Goal: Task Accomplishment & Management: Manage account settings

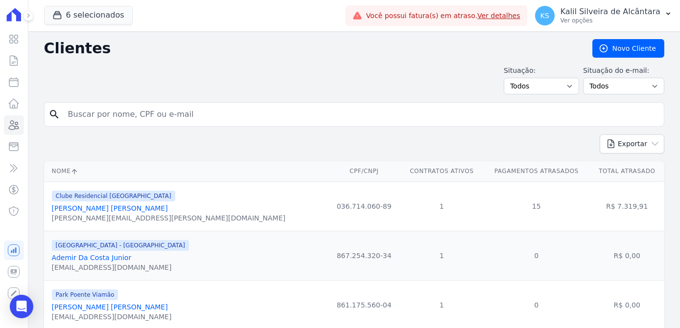
click at [90, 119] on input "search" at bounding box center [361, 115] width 598 height 20
type input "prisciele souza"
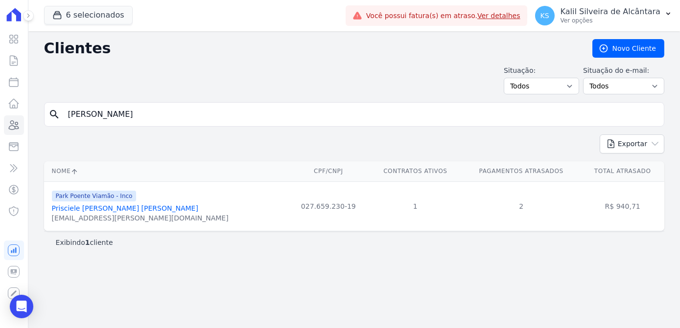
click at [108, 208] on link "Prisciele Souza De Souza" at bounding box center [125, 209] width 146 height 8
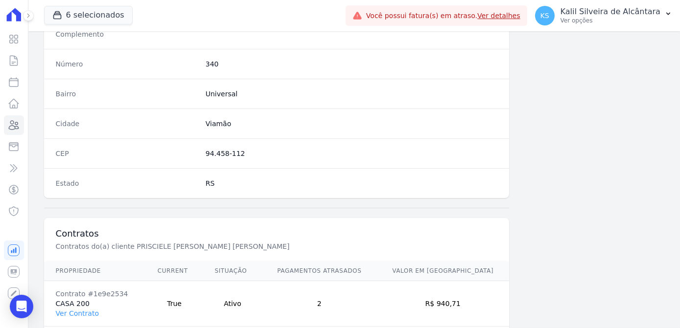
scroll to position [583, 0]
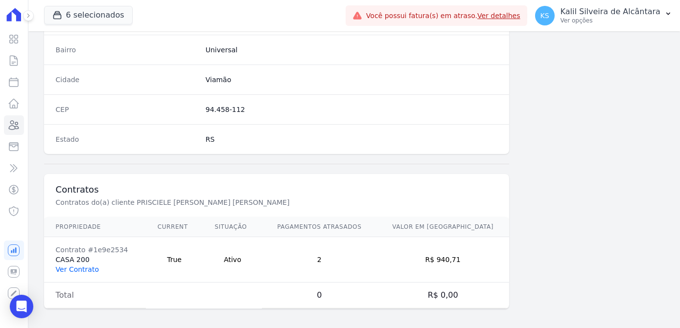
click at [81, 266] on link "Ver Contrato" at bounding box center [77, 270] width 43 height 8
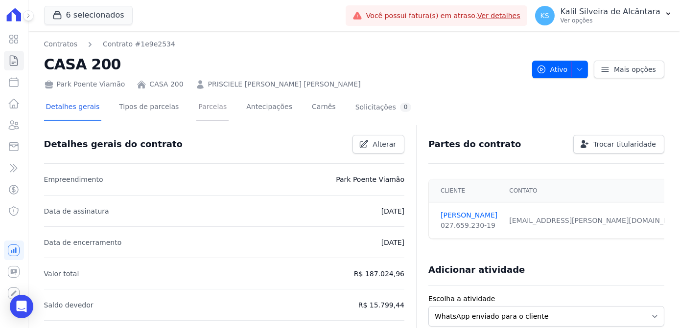
click at [204, 109] on link "Parcelas" at bounding box center [212, 108] width 32 height 26
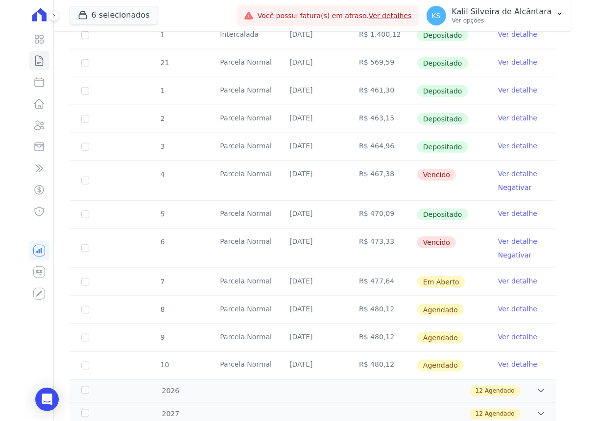
scroll to position [212, 0]
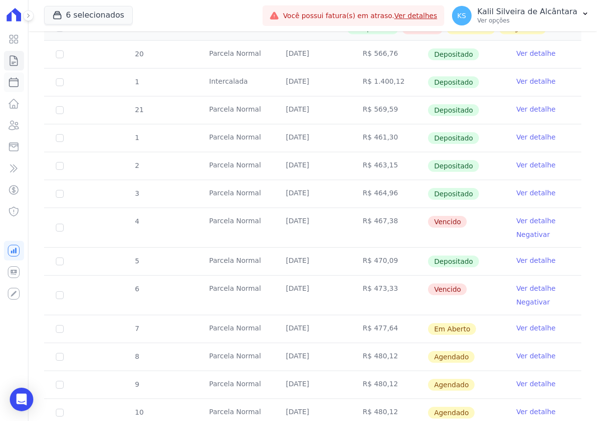
click at [16, 80] on icon at bounding box center [14, 82] width 12 height 12
select select
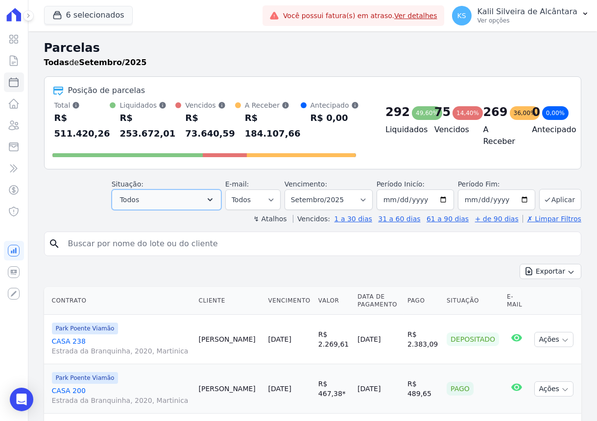
click at [190, 191] on button "Todos" at bounding box center [167, 199] width 110 height 21
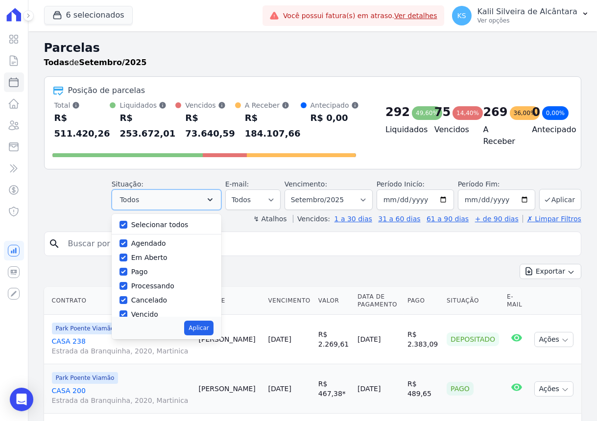
click at [190, 191] on button "Todos" at bounding box center [167, 199] width 110 height 21
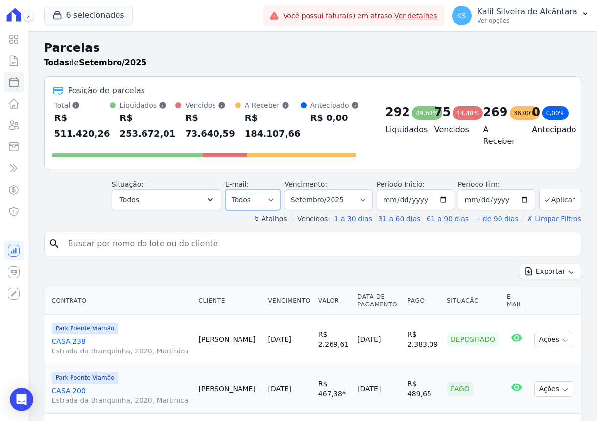
click at [269, 194] on select "Todos Lido Não-lido" at bounding box center [252, 199] width 55 height 21
drag, startPoint x: 269, startPoint y: 194, endPoint x: 250, endPoint y: 190, distance: 19.5
click at [269, 194] on select "Todos Lido Não-lido" at bounding box center [252, 199] width 55 height 21
click at [190, 189] on button "Todos" at bounding box center [167, 199] width 110 height 21
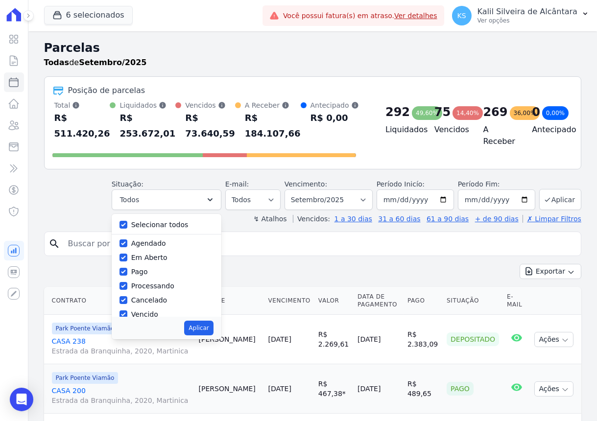
click at [127, 220] on div at bounding box center [123, 225] width 8 height 10
click at [127, 221] on input "Selecionar todos" at bounding box center [123, 225] width 8 height 8
checkbox input "false"
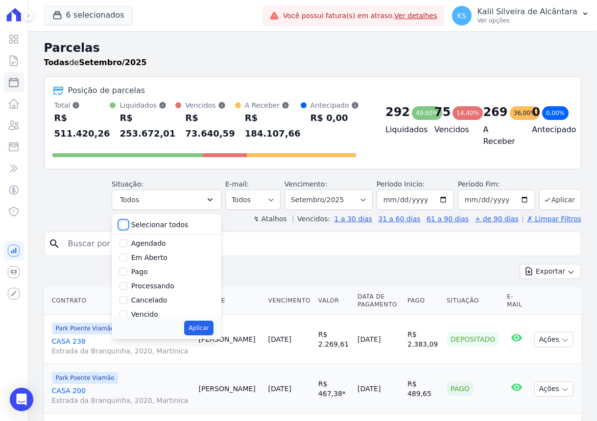
checkbox input "false"
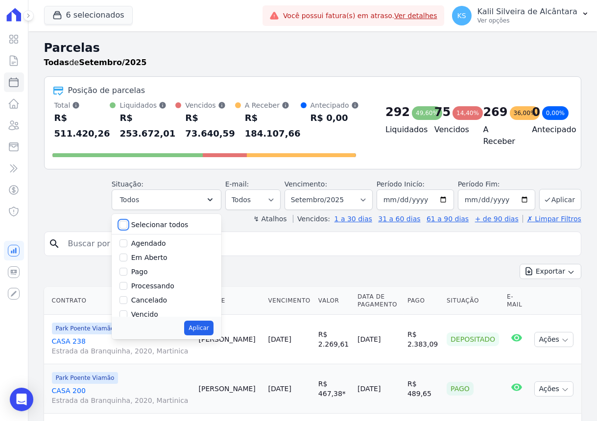
checkbox input "false"
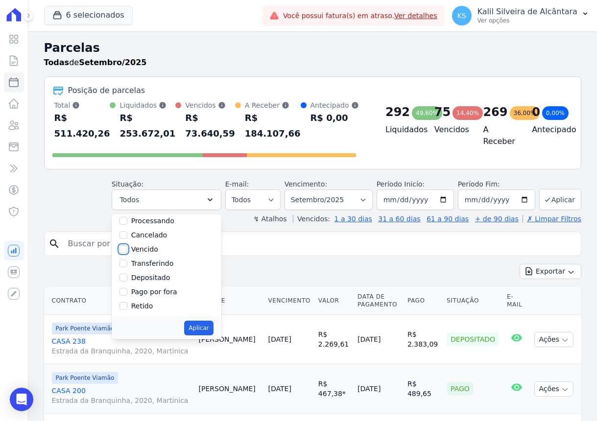
click at [127, 245] on input "Vencido" at bounding box center [123, 249] width 8 height 8
checkbox input "true"
click at [206, 321] on button "Aplicar" at bounding box center [198, 328] width 29 height 15
select select "overdue"
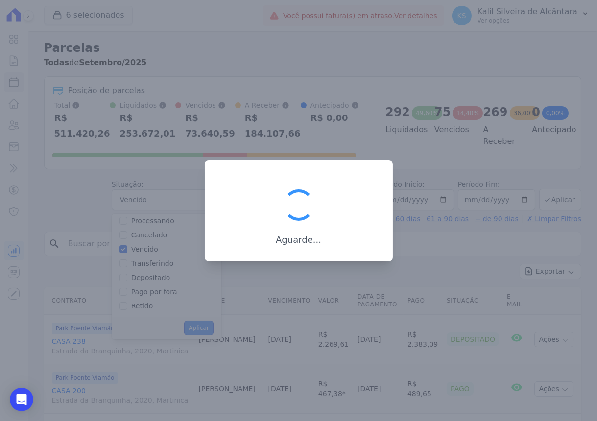
scroll to position [17, 0]
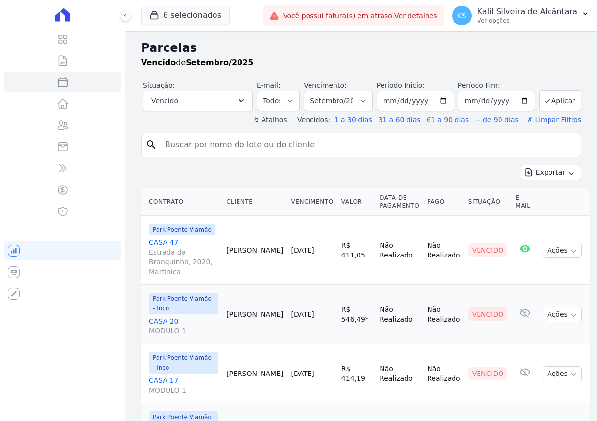
select select
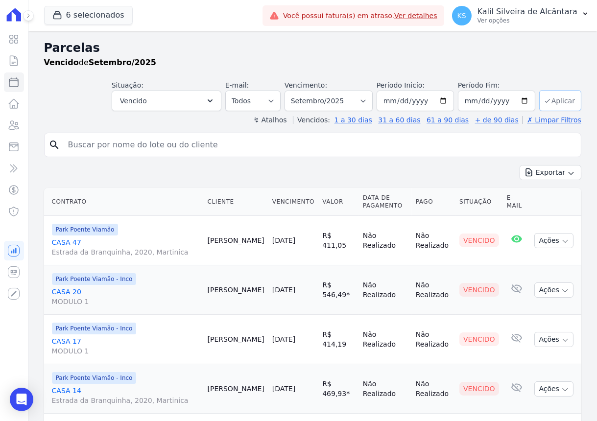
click at [548, 101] on button "Aplicar" at bounding box center [560, 100] width 42 height 21
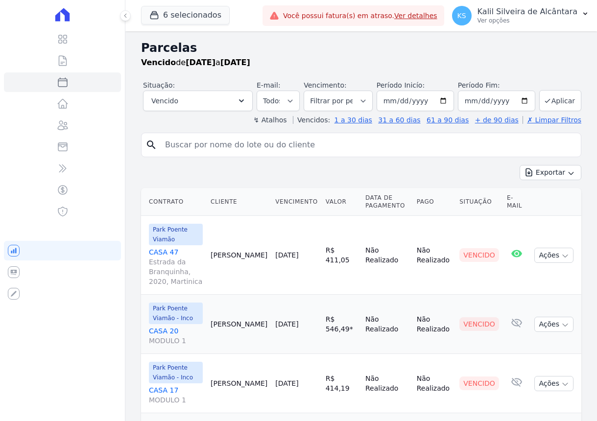
select select
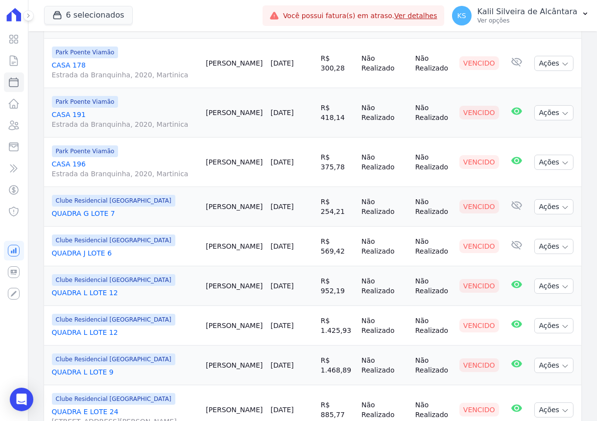
scroll to position [489, 0]
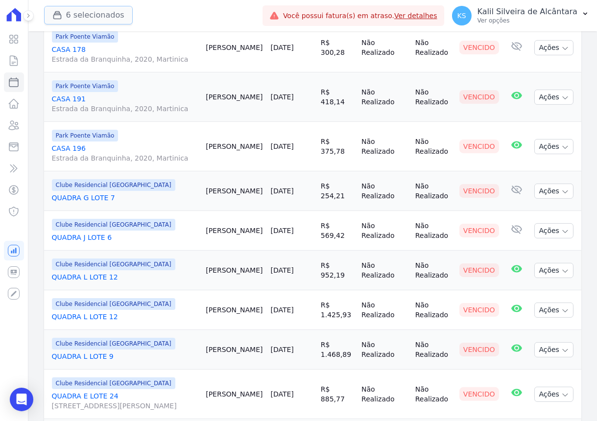
click at [86, 15] on button "6 selecionados" at bounding box center [88, 15] width 89 height 19
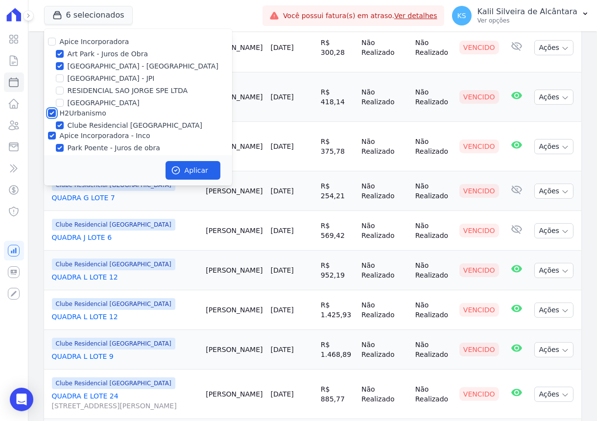
click at [51, 111] on input "H2Urbanismo" at bounding box center [52, 113] width 8 height 8
checkbox input "false"
click at [188, 174] on button "Aplicar" at bounding box center [192, 170] width 55 height 19
select select
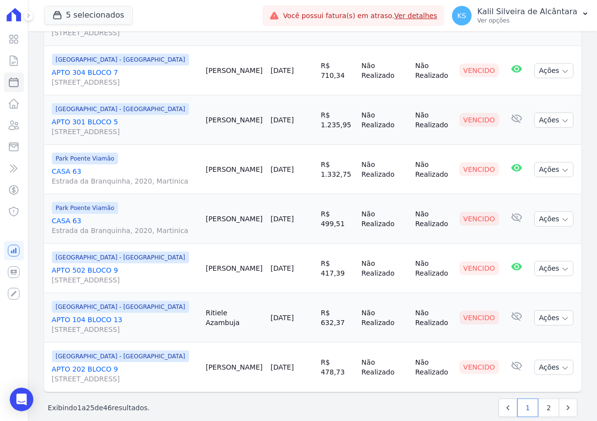
scroll to position [1081, 0]
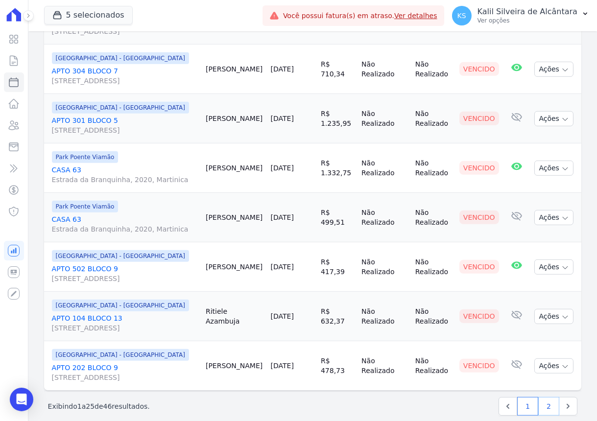
click at [544, 397] on link "2" at bounding box center [548, 406] width 21 height 19
select select
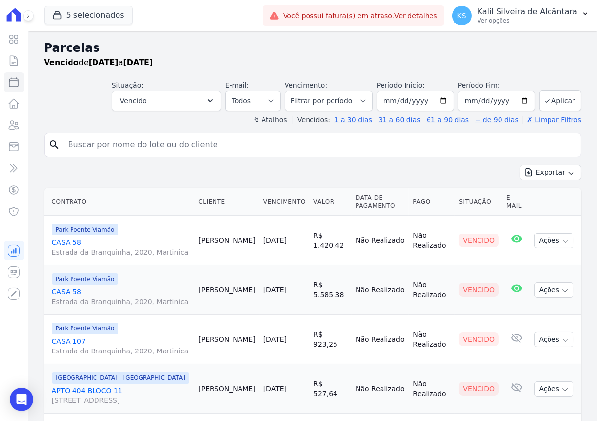
click at [58, 291] on link "CASA 58 Estrada da Branquinha, 2020, Martinica" at bounding box center [121, 297] width 139 height 20
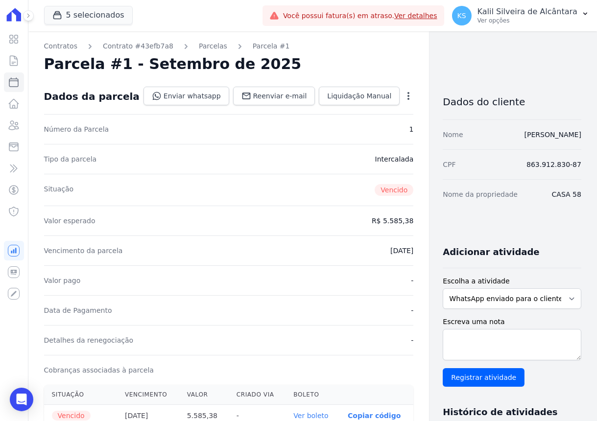
select select
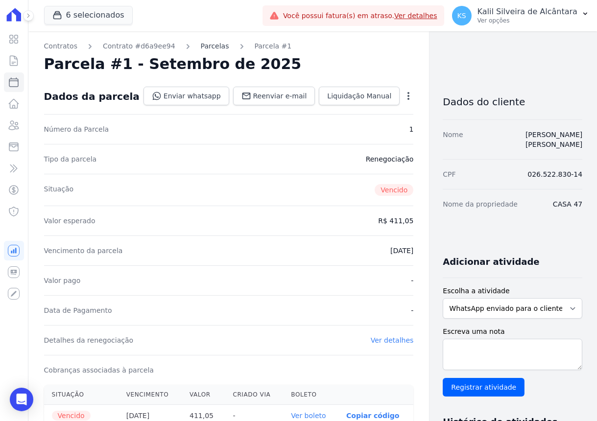
click at [203, 42] on link "Parcelas" at bounding box center [215, 46] width 28 height 10
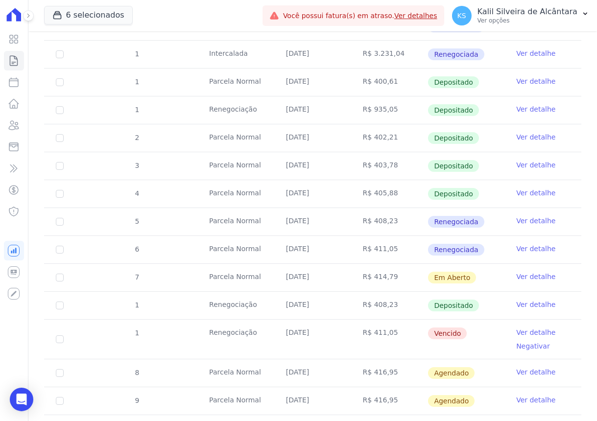
scroll to position [311, 0]
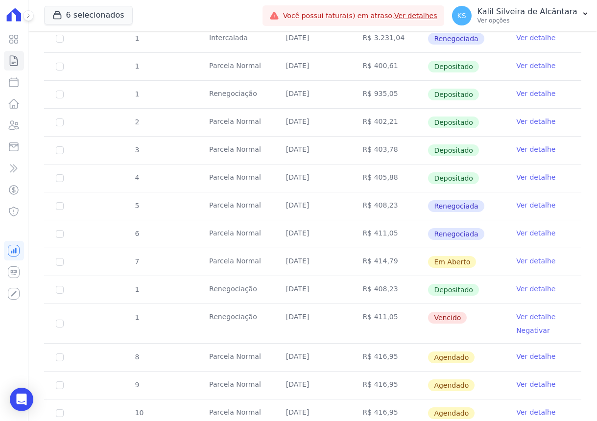
drag, startPoint x: 308, startPoint y: 320, endPoint x: 284, endPoint y: 321, distance: 24.5
click at [284, 321] on td "[DATE]" at bounding box center [312, 323] width 77 height 39
click at [334, 315] on td "05/09/2025" at bounding box center [312, 323] width 77 height 39
drag, startPoint x: 434, startPoint y: 118, endPoint x: 405, endPoint y: 115, distance: 29.0
click at [434, 118] on span "Depositado" at bounding box center [453, 122] width 51 height 12
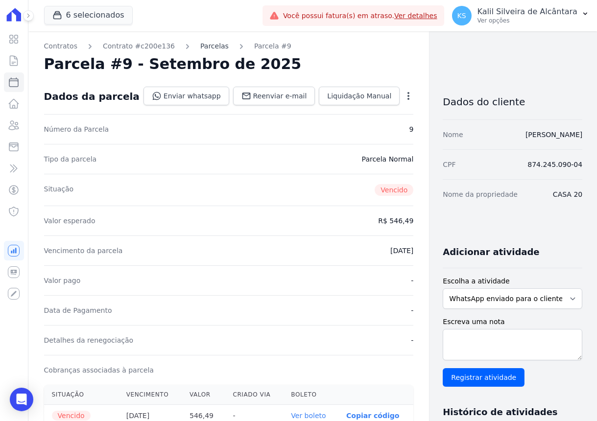
click at [200, 46] on link "Parcelas" at bounding box center [214, 46] width 28 height 10
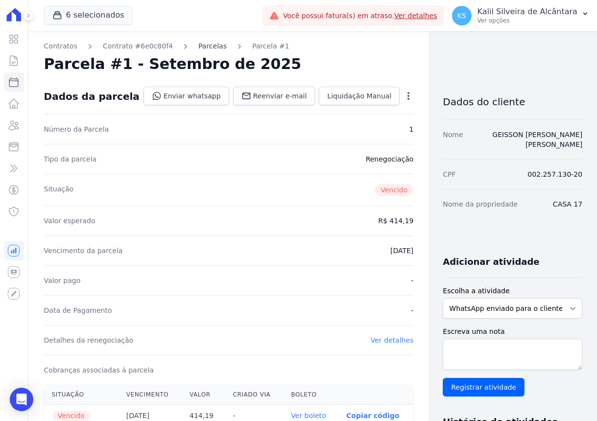
click at [198, 49] on link "Parcelas" at bounding box center [212, 46] width 28 height 10
click at [200, 45] on link "Parcelas" at bounding box center [214, 46] width 28 height 10
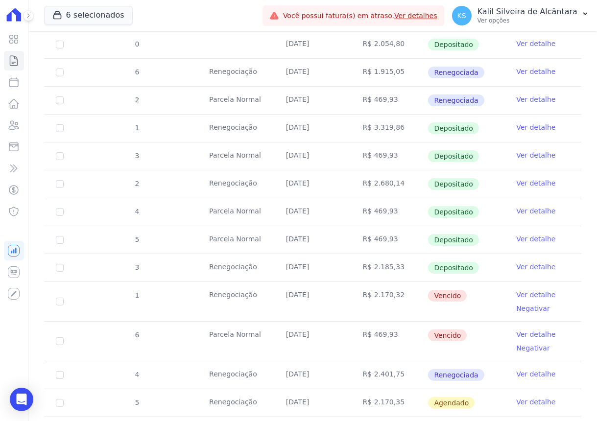
scroll to position [445, 0]
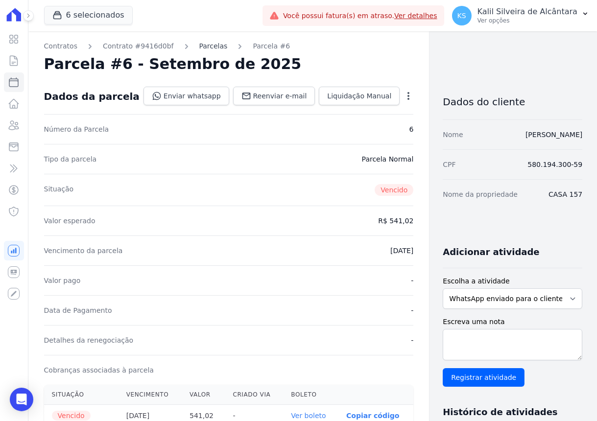
click at [199, 44] on link "Parcelas" at bounding box center [213, 46] width 28 height 10
click at [201, 47] on link "Parcelas" at bounding box center [215, 46] width 28 height 10
click at [198, 48] on link "Parcelas" at bounding box center [212, 46] width 28 height 10
click at [201, 46] on link "Parcelas" at bounding box center [215, 46] width 28 height 10
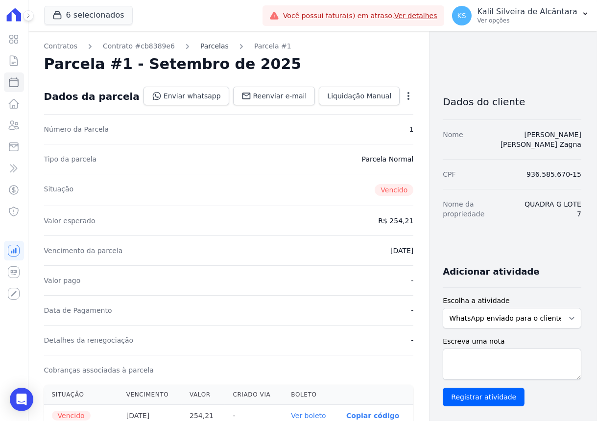
click at [205, 45] on link "Parcelas" at bounding box center [214, 46] width 28 height 10
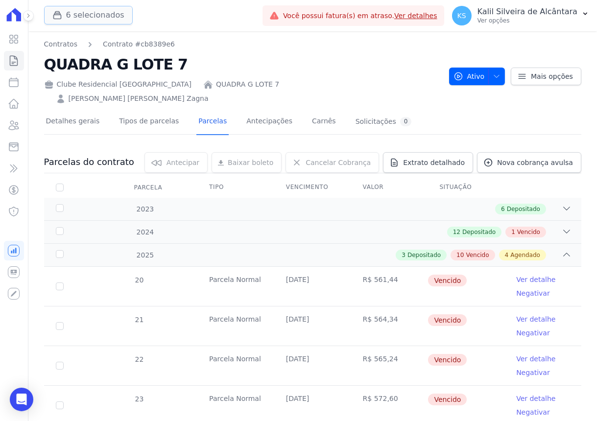
click at [79, 21] on button "6 selecionados" at bounding box center [88, 15] width 89 height 19
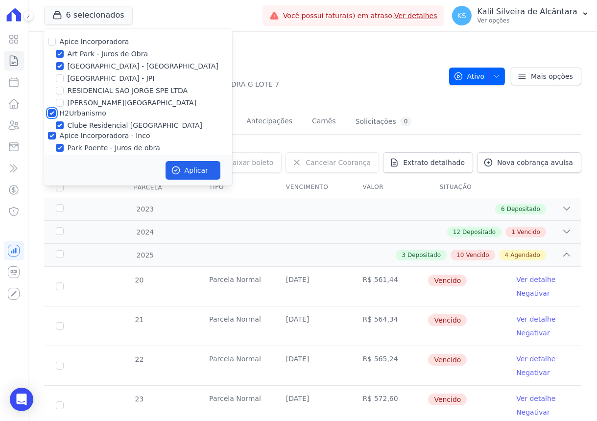
click at [50, 114] on input "H2Urbanismo" at bounding box center [52, 113] width 8 height 8
checkbox input "false"
click at [202, 167] on button "Aplicar" at bounding box center [192, 170] width 55 height 19
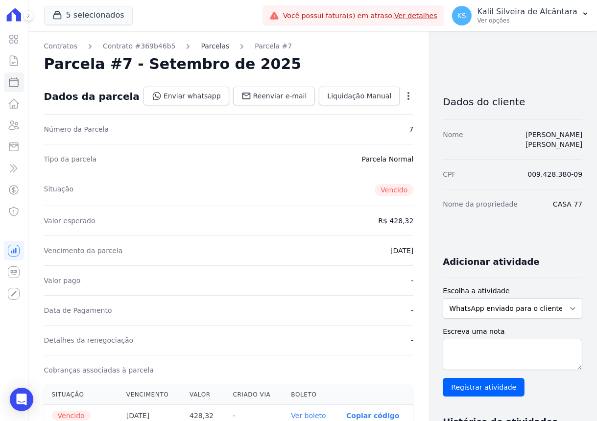
click at [201, 47] on link "Parcelas" at bounding box center [215, 46] width 28 height 10
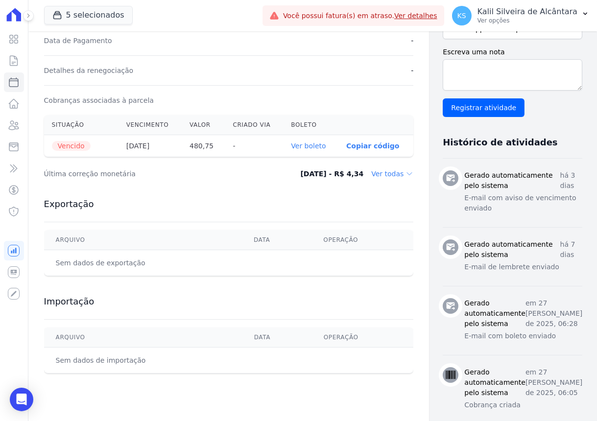
scroll to position [226, 0]
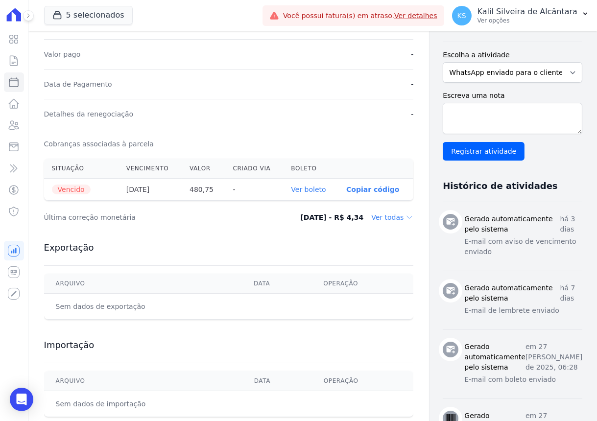
click at [291, 191] on link "Ver boleto" at bounding box center [308, 189] width 35 height 8
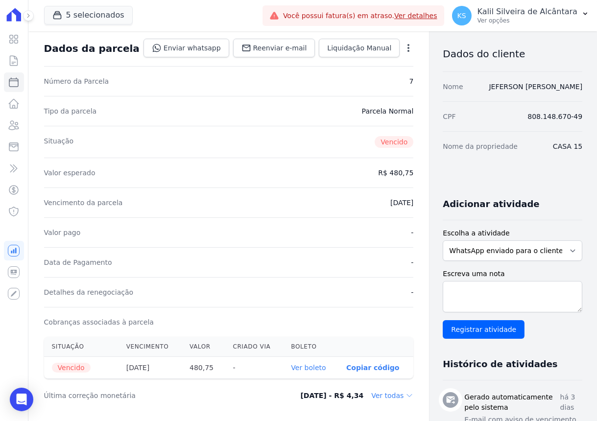
scroll to position [0, 0]
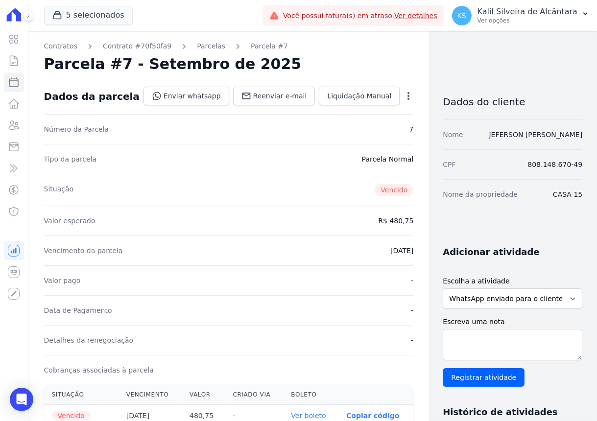
click at [201, 39] on div "Contratos Contrato #70f50fa9 Parcelas Parcela #7 Parcela #7 - Setembro de 2025 …" at bounding box center [228, 405] width 401 height 749
click at [201, 46] on link "Parcelas" at bounding box center [211, 46] width 28 height 10
click at [199, 44] on link "Parcelas" at bounding box center [213, 46] width 28 height 10
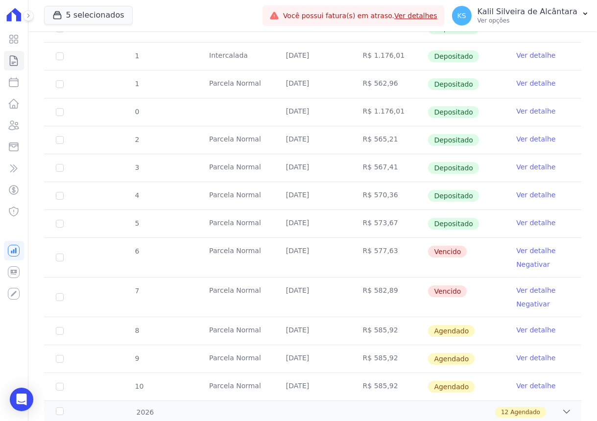
scroll to position [267, 0]
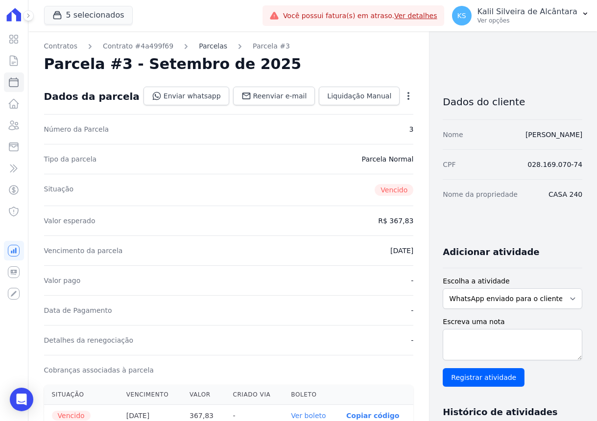
click at [199, 47] on link "Parcelas" at bounding box center [213, 46] width 28 height 10
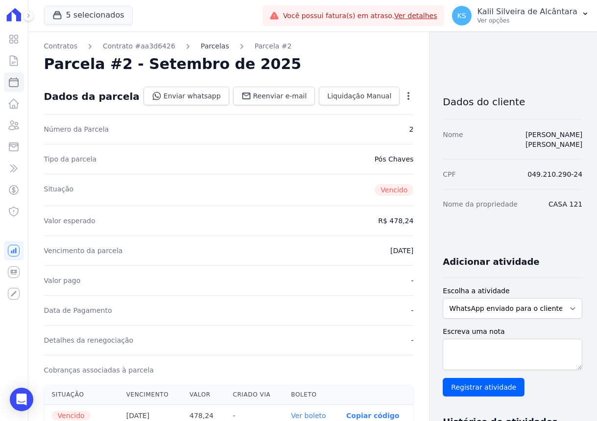
click at [202, 49] on link "Parcelas" at bounding box center [215, 46] width 28 height 10
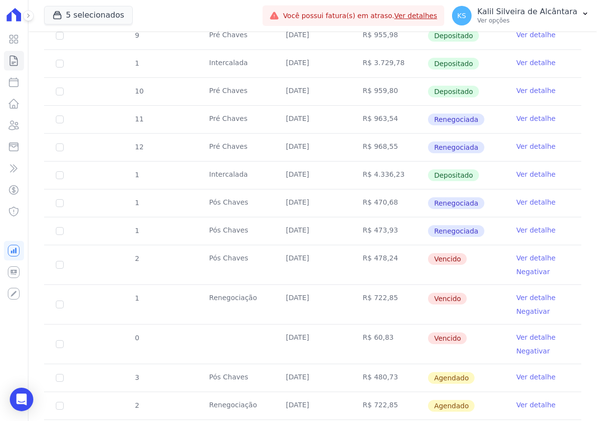
scroll to position [356, 0]
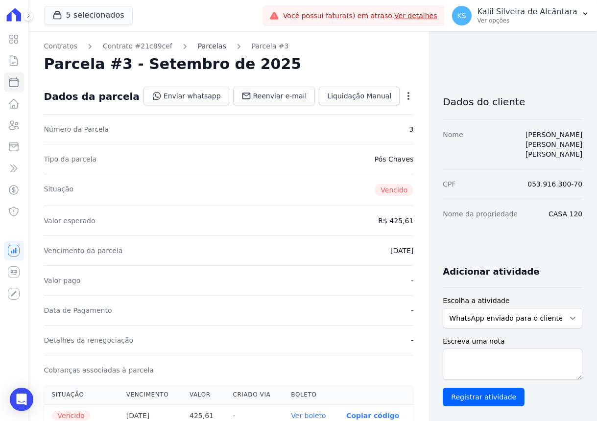
click at [207, 49] on link "Parcelas" at bounding box center [212, 46] width 28 height 10
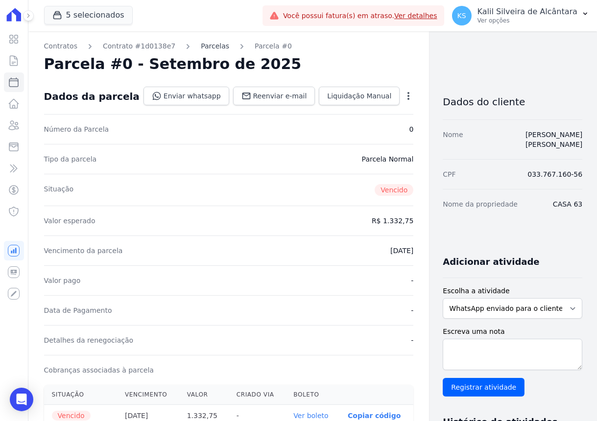
click at [202, 43] on link "Parcelas" at bounding box center [215, 46] width 28 height 10
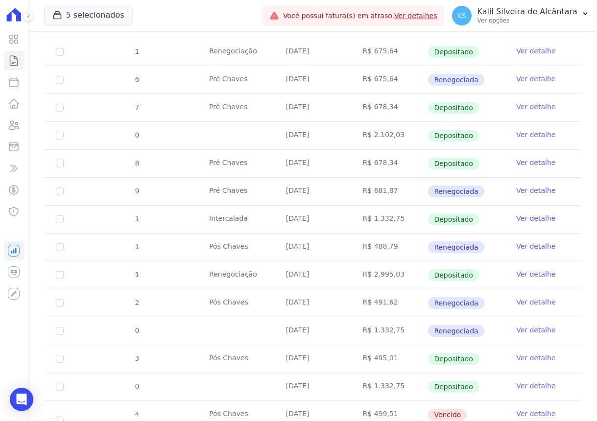
scroll to position [400, 0]
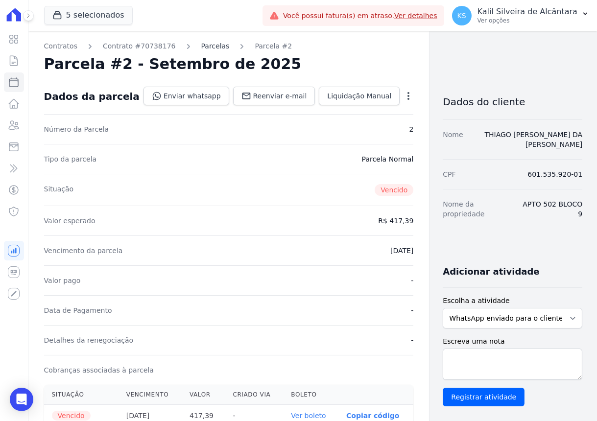
click at [201, 43] on link "Parcelas" at bounding box center [215, 46] width 28 height 10
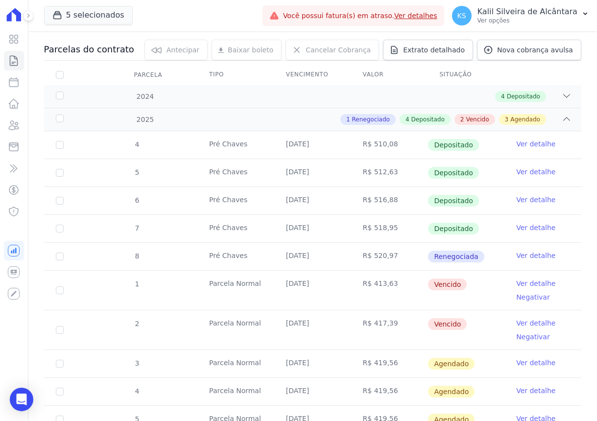
scroll to position [44, 0]
